Goal: Check status: Check status

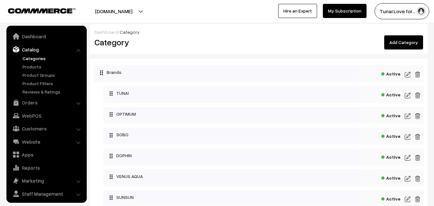
scroll to position [16, 0]
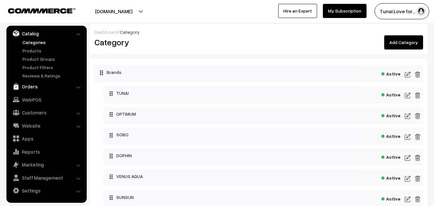
click at [34, 87] on link "Orders" at bounding box center [46, 87] width 76 height 12
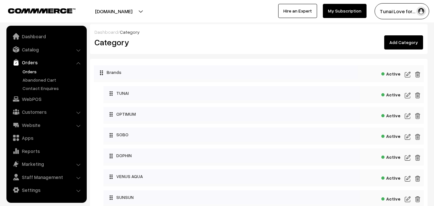
click at [31, 71] on link "Orders" at bounding box center [53, 71] width 64 height 7
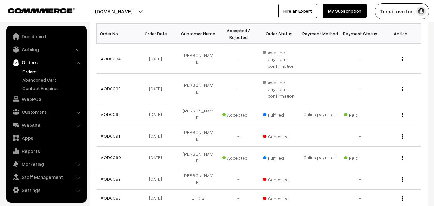
scroll to position [96, 0]
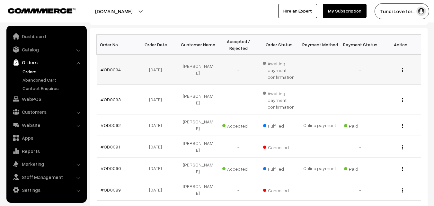
click at [108, 68] on link "#OD0094" at bounding box center [111, 69] width 20 height 5
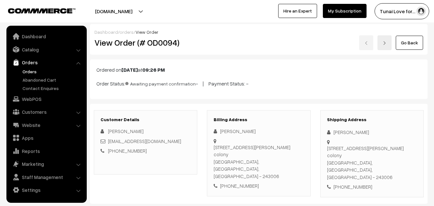
click at [403, 38] on link "Go Back" at bounding box center [409, 43] width 27 height 14
